Goal: Task Accomplishment & Management: Use online tool/utility

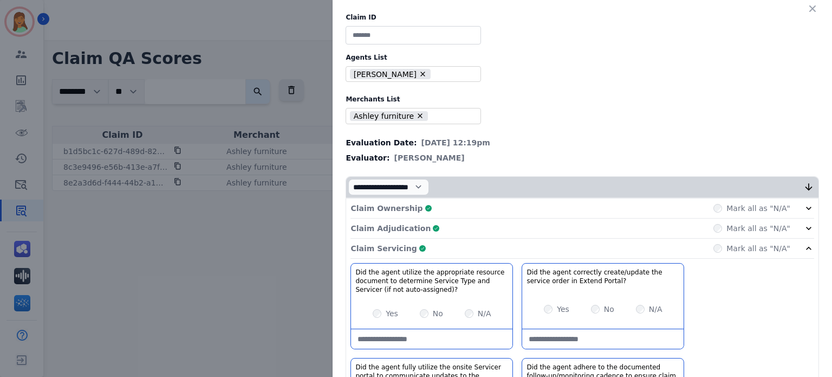
click at [383, 30] on input at bounding box center [413, 35] width 135 height 18
click at [490, 209] on div "Claim Ownership Complete Mark all as "N/A"" at bounding box center [583, 208] width 464 height 20
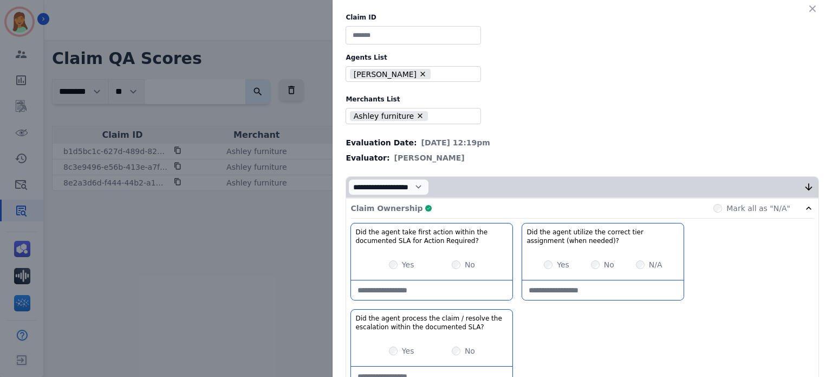
click at [490, 209] on div "Claim Ownership Complete Mark all as "N/A"" at bounding box center [583, 208] width 464 height 20
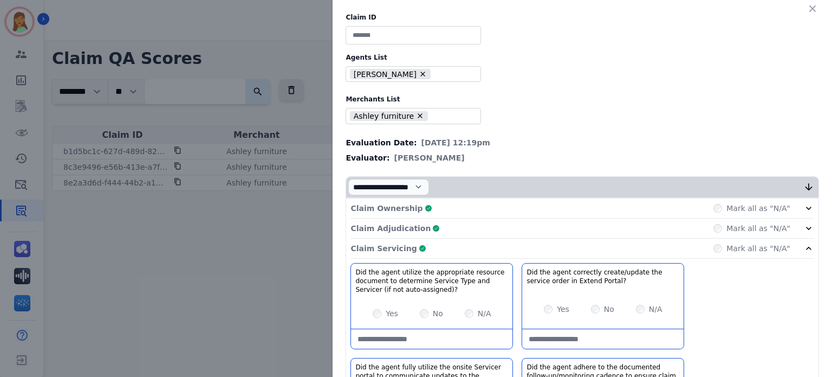
click at [493, 227] on div "Claim Adjudication Complete Mark all as "N/A"" at bounding box center [583, 228] width 464 height 20
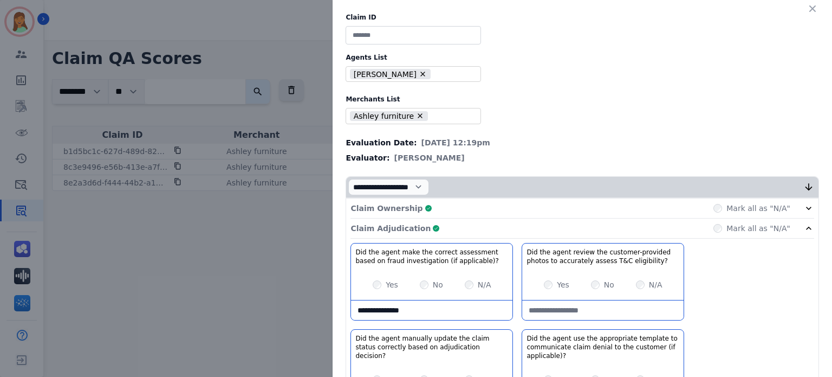
click at [430, 36] on input at bounding box center [413, 35] width 135 height 18
paste input "**********"
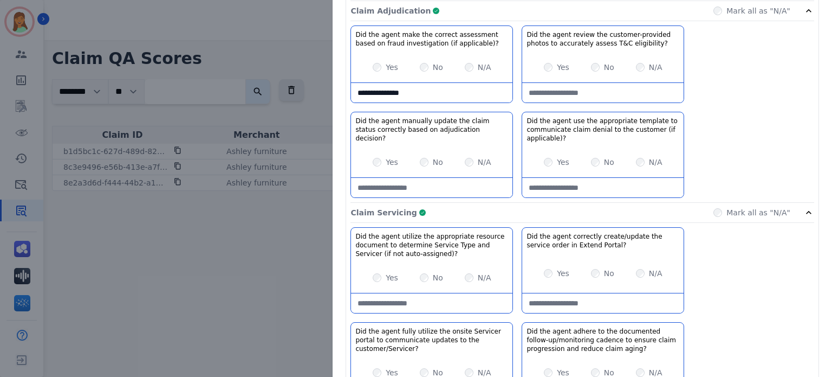
scroll to position [72, 0]
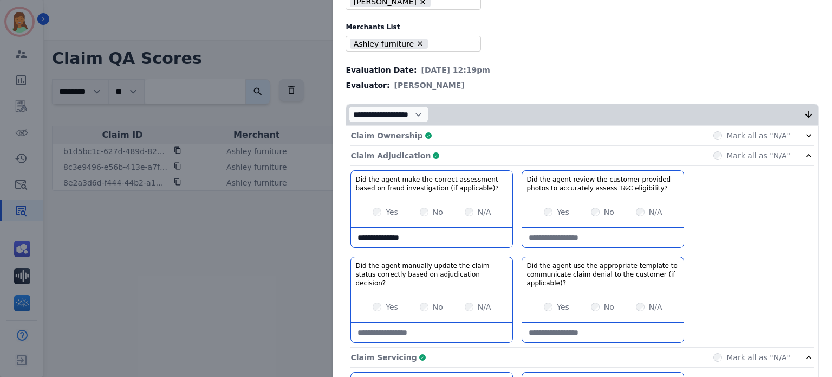
type input "**********"
click at [494, 158] on div "Claim Adjudication Complete Mark all as "N/A"" at bounding box center [583, 156] width 464 height 20
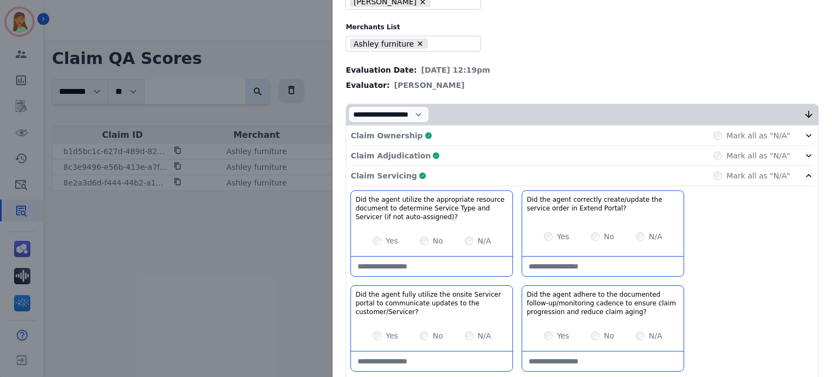
scroll to position [217, 0]
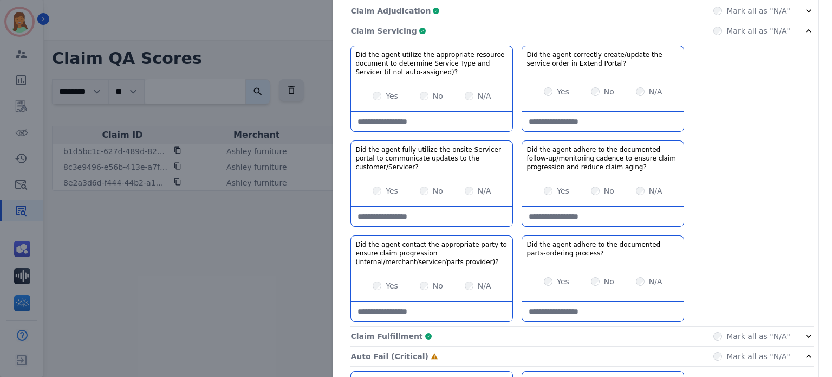
click at [445, 32] on div "Claim Servicing Complete Mark all as "N/A"" at bounding box center [583, 31] width 464 height 20
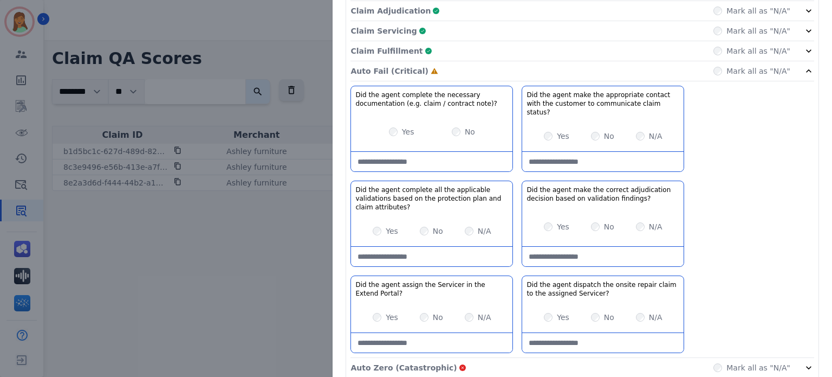
click at [367, 219] on div "Yes No N/A" at bounding box center [431, 231] width 161 height 30
click at [379, 225] on div "Yes" at bounding box center [385, 230] width 25 height 11
click at [542, 222] on div "Yes No N/A" at bounding box center [602, 226] width 161 height 30
drag, startPoint x: 541, startPoint y: 203, endPoint x: 535, endPoint y: 216, distance: 13.8
click at [538, 211] on div "Yes No N/A" at bounding box center [602, 226] width 161 height 30
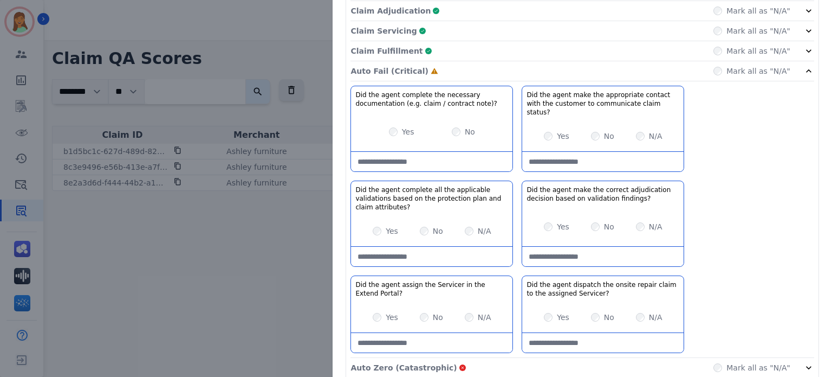
click at [547, 303] on div "Yes No N/A" at bounding box center [602, 317] width 161 height 30
click at [548, 302] on div "Yes No N/A" at bounding box center [602, 317] width 161 height 30
click at [451, 69] on div "Auto Fail (Critical) Complete Mark all as "N/A"" at bounding box center [583, 71] width 464 height 20
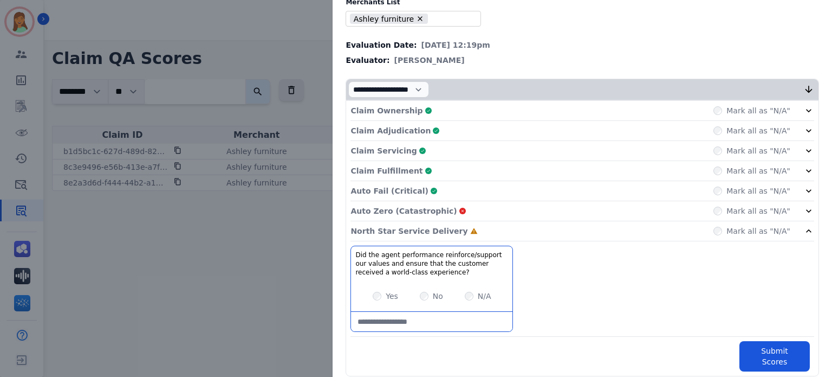
click at [380, 299] on div "Yes" at bounding box center [385, 295] width 25 height 11
click at [759, 348] on button "Submit Scores" at bounding box center [775, 356] width 70 height 30
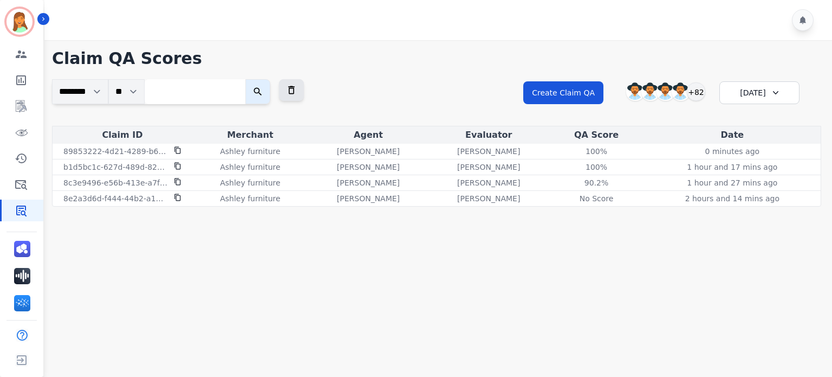
click at [319, 325] on main "**********" at bounding box center [436, 228] width 791 height 377
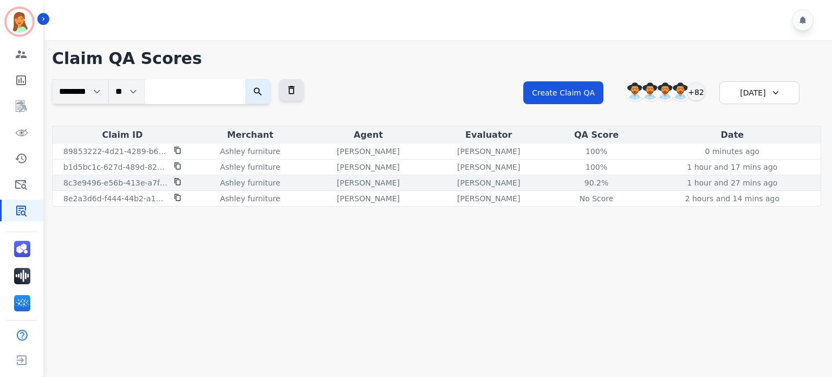
click at [566, 186] on div "90.2% See QA score details" at bounding box center [596, 182] width 91 height 11
click at [602, 180] on div "90.2%" at bounding box center [596, 182] width 49 height 11
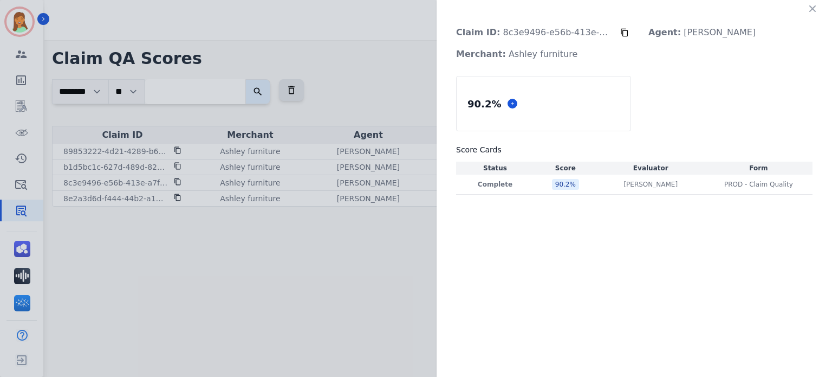
click at [601, 185] on div "[PERSON_NAME] [PERSON_NAME]" at bounding box center [651, 184] width 104 height 9
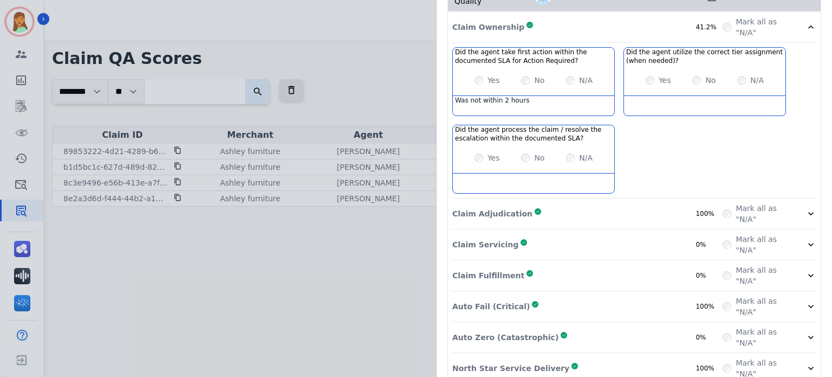
scroll to position [222, 0]
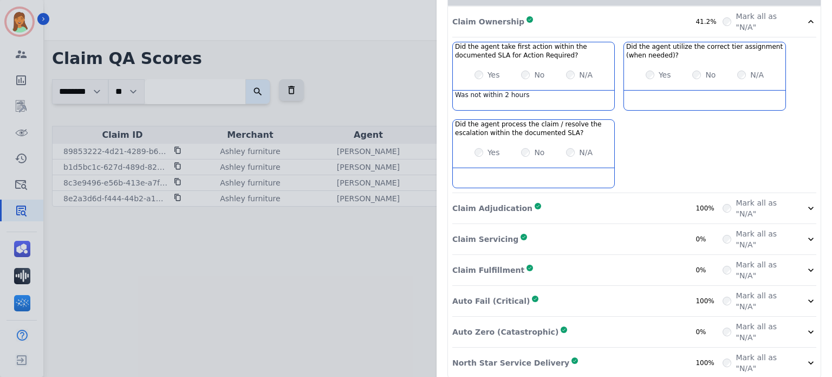
click at [669, 259] on div "Claim Fulfillment Complete 0%" at bounding box center [588, 270] width 270 height 22
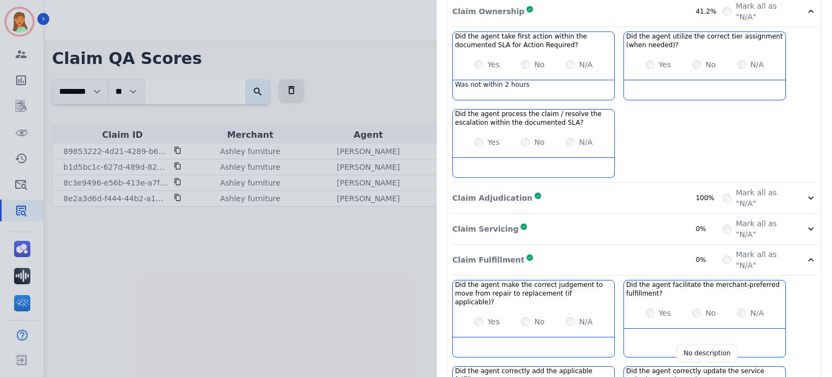
scroll to position [88, 0]
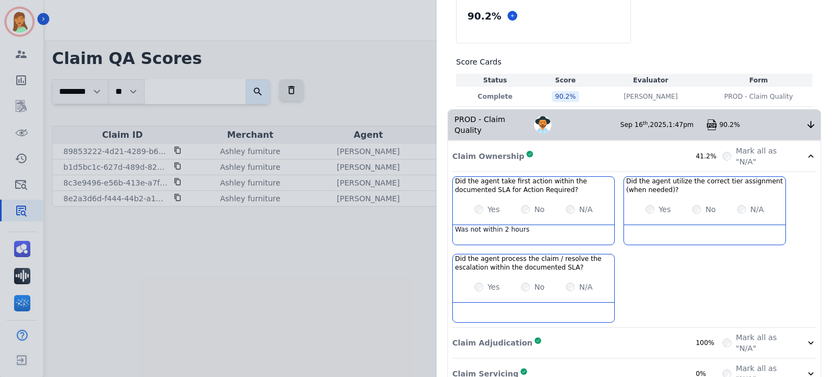
click at [601, 149] on div "Claim Ownership Complete 41.2%" at bounding box center [588, 156] width 270 height 22
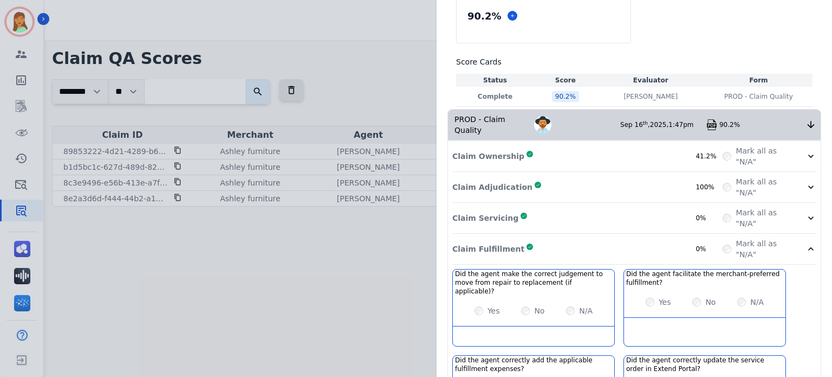
click at [575, 243] on div "Claim Fulfillment Complete 0%" at bounding box center [588, 249] width 270 height 22
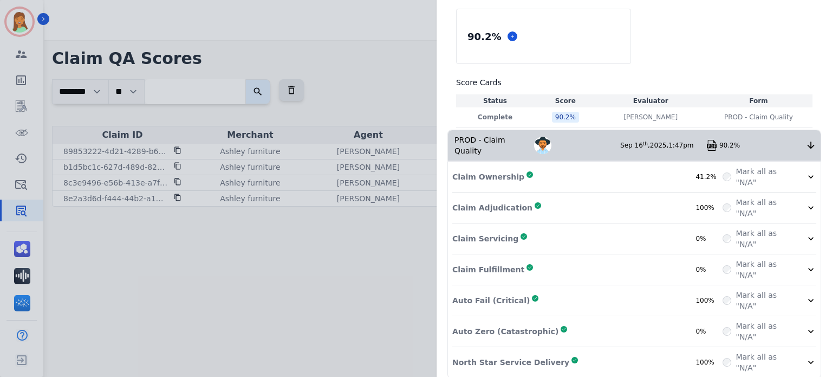
scroll to position [0, 0]
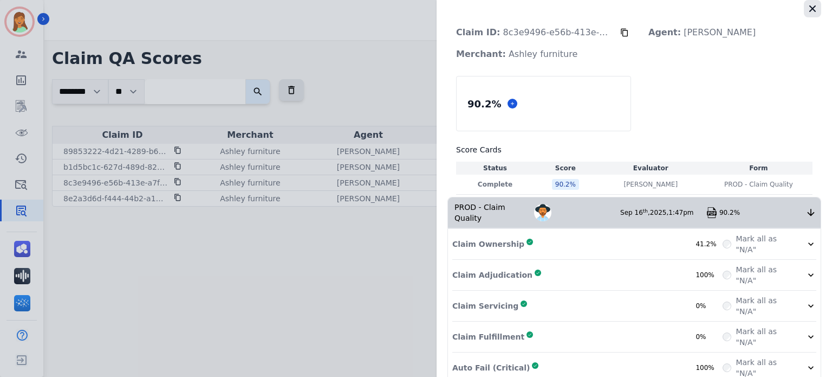
click at [811, 16] on button "button" at bounding box center [812, 8] width 17 height 17
